Goal: Task Accomplishment & Management: Manage account settings

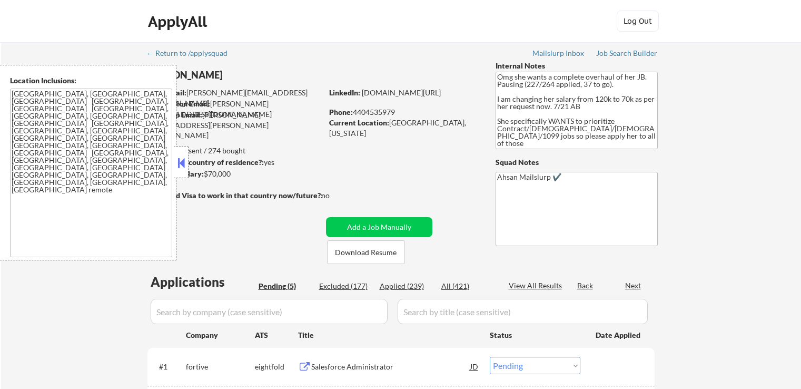
select select ""pending""
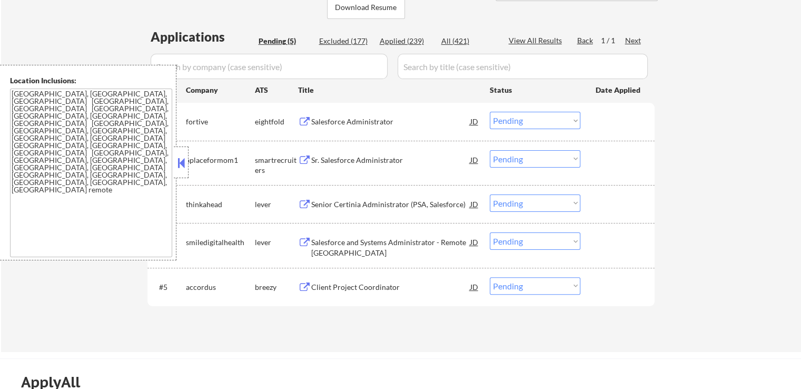
scroll to position [263, 0]
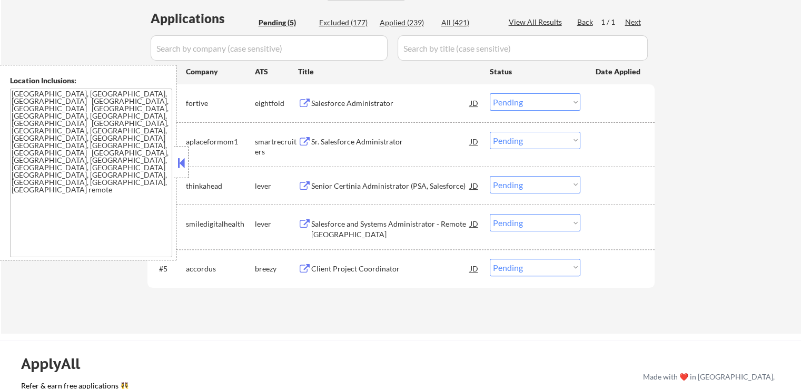
click at [327, 141] on div "Sr. Salesforce Administrator" at bounding box center [390, 141] width 159 height 11
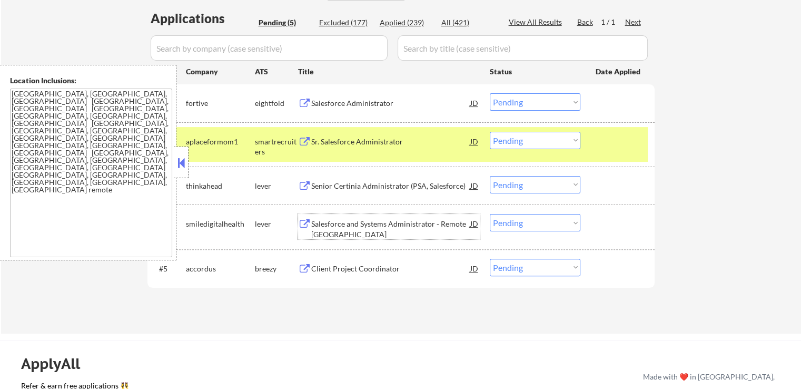
click at [321, 219] on div "Salesforce and Systems Administrator - Remote [GEOGRAPHIC_DATA]" at bounding box center [390, 229] width 159 height 21
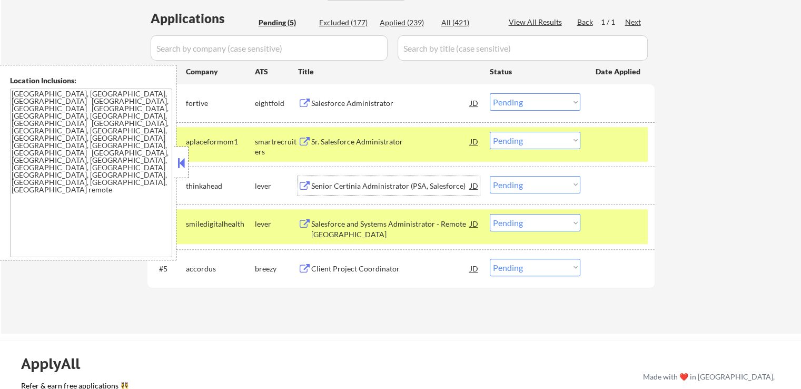
click at [335, 187] on div "Senior Certinia Administrator (PSA, Salesforce)" at bounding box center [390, 186] width 159 height 11
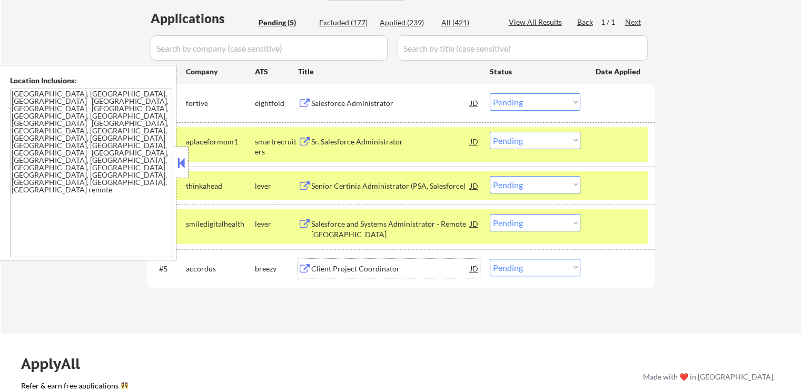
click at [344, 267] on div "Client Project Coordinator" at bounding box center [390, 268] width 159 height 11
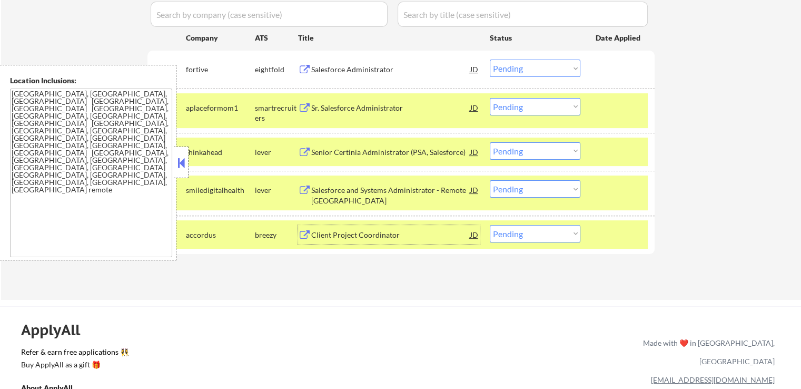
scroll to position [316, 0]
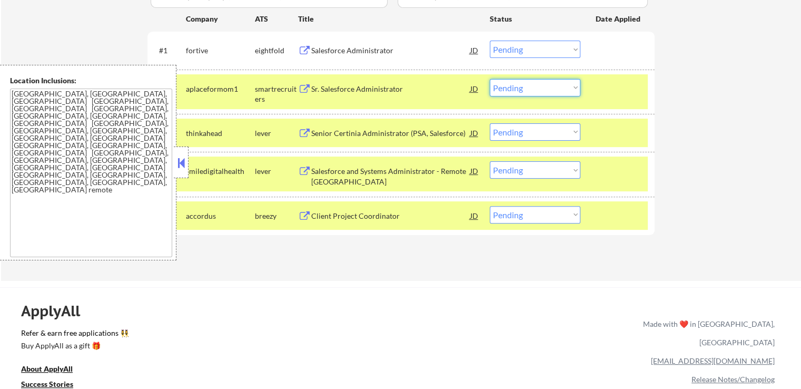
click at [541, 87] on select "Choose an option... Pending Applied Excluded (Questions) Excluded (Expired) Exc…" at bounding box center [535, 87] width 91 height 17
click at [490, 79] on select "Choose an option... Pending Applied Excluded (Questions) Excluded (Expired) Exc…" at bounding box center [535, 87] width 91 height 17
select select ""pending""
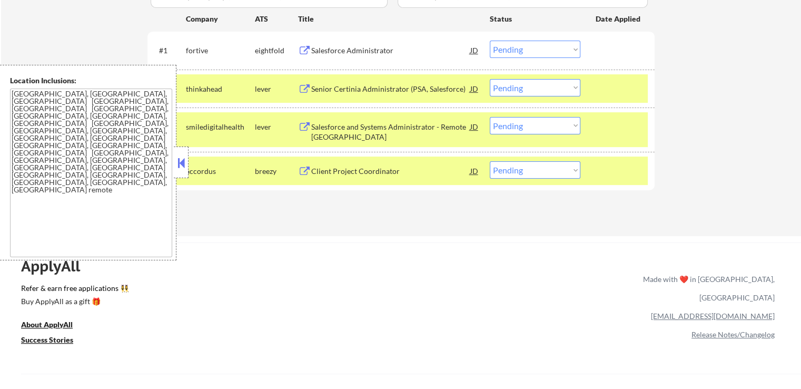
drag, startPoint x: 528, startPoint y: 171, endPoint x: 532, endPoint y: 176, distance: 6.4
click at [529, 174] on select "Choose an option... Pending Applied Excluded (Questions) Excluded (Expired) Exc…" at bounding box center [535, 169] width 91 height 17
select select ""excluded""
click at [490, 161] on select "Choose an option... Pending Applied Excluded (Questions) Excluded (Expired) Exc…" at bounding box center [535, 169] width 91 height 17
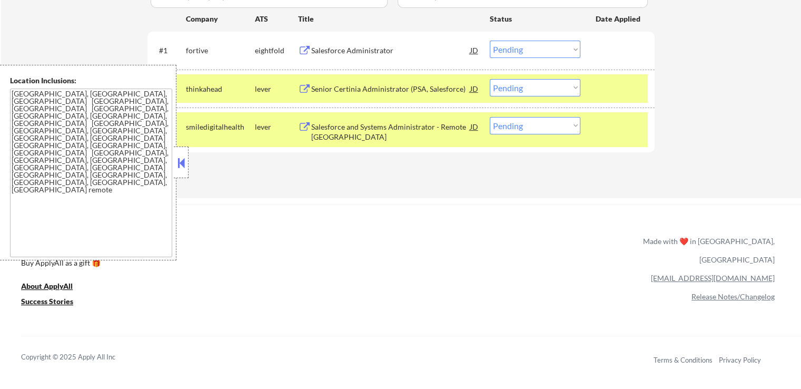
drag, startPoint x: 536, startPoint y: 121, endPoint x: 540, endPoint y: 130, distance: 10.1
click at [537, 123] on select "Choose an option... Pending Applied Excluded (Questions) Excluded (Expired) Exc…" at bounding box center [535, 125] width 91 height 17
select select ""excluded""
click at [490, 117] on select "Choose an option... Pending Applied Excluded (Questions) Excluded (Expired) Exc…" at bounding box center [535, 125] width 91 height 17
click at [533, 88] on select "Choose an option... Pending Applied Excluded (Questions) Excluded (Expired) Exc…" at bounding box center [535, 87] width 91 height 17
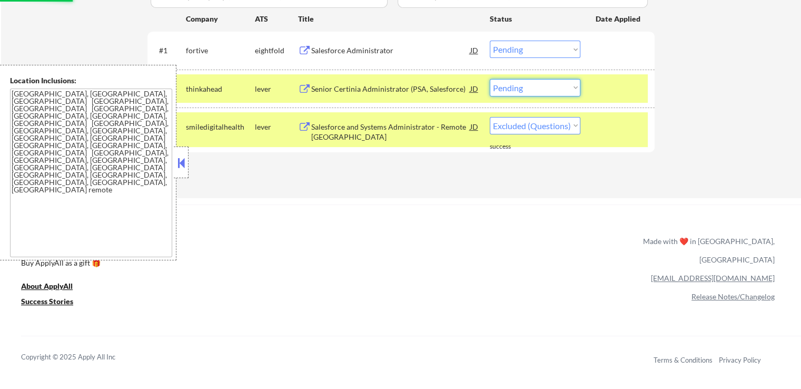
select select ""applied""
click at [490, 79] on select "Choose an option... Pending Applied Excluded (Questions) Excluded (Expired) Exc…" at bounding box center [535, 87] width 91 height 17
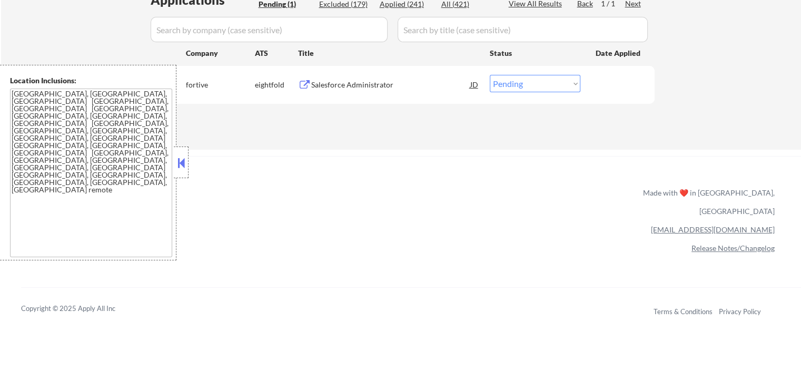
scroll to position [263, 0]
